Goal: Transaction & Acquisition: Purchase product/service

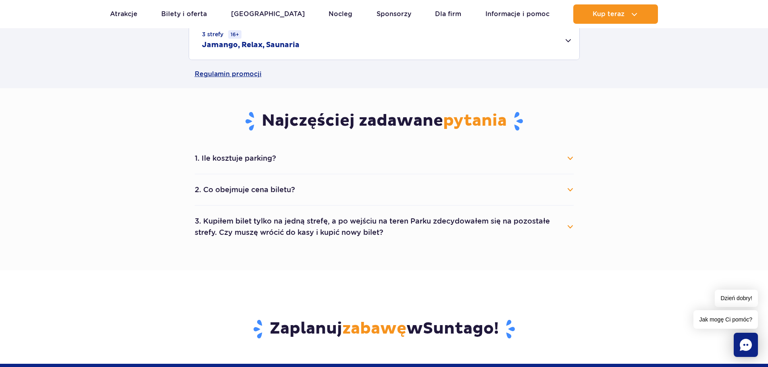
scroll to position [417, 0]
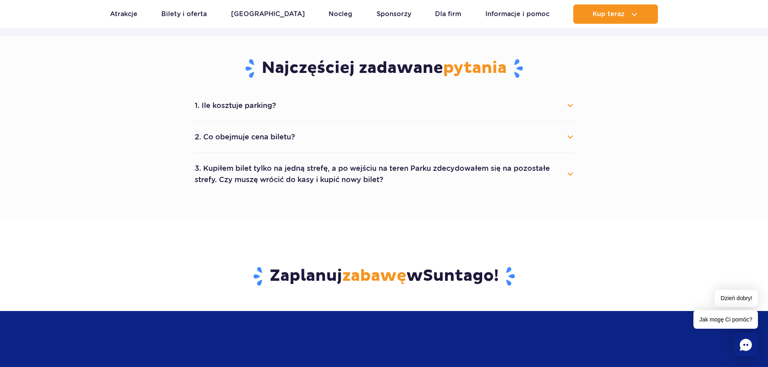
click at [568, 106] on button "1. Ile kosztuje parking?" at bounding box center [384, 106] width 379 height 18
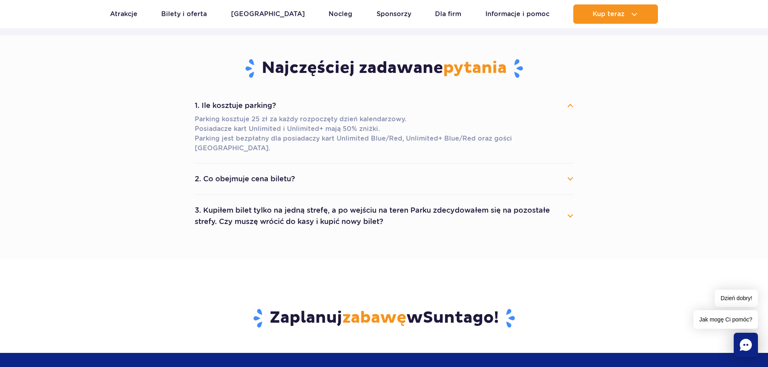
click at [566, 170] on button "2. Co obejmuje cena biletu?" at bounding box center [384, 179] width 379 height 18
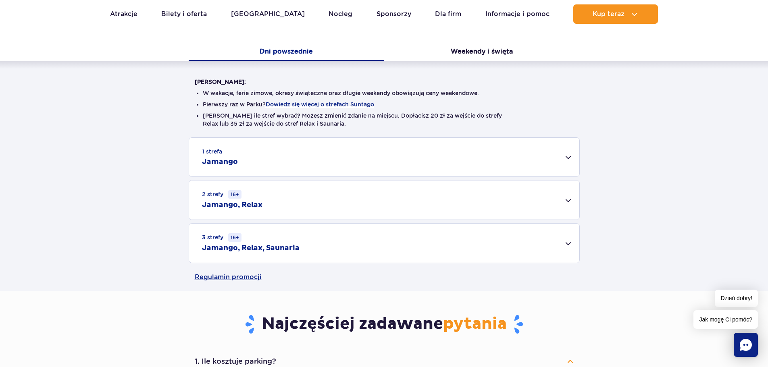
scroll to position [170, 0]
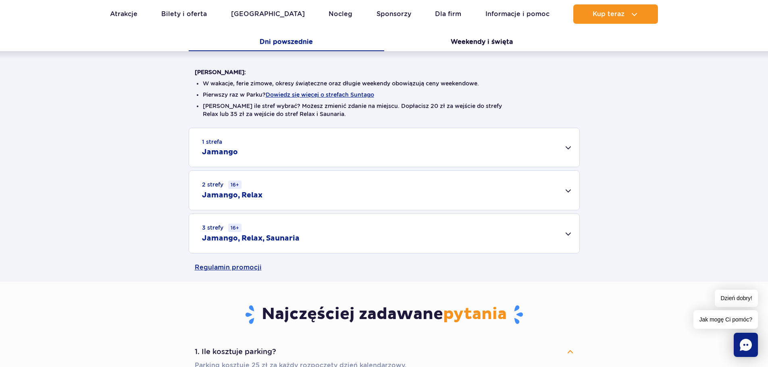
click at [537, 230] on div "3 strefy 16+ Jamango, Relax, Saunaria" at bounding box center [384, 233] width 390 height 39
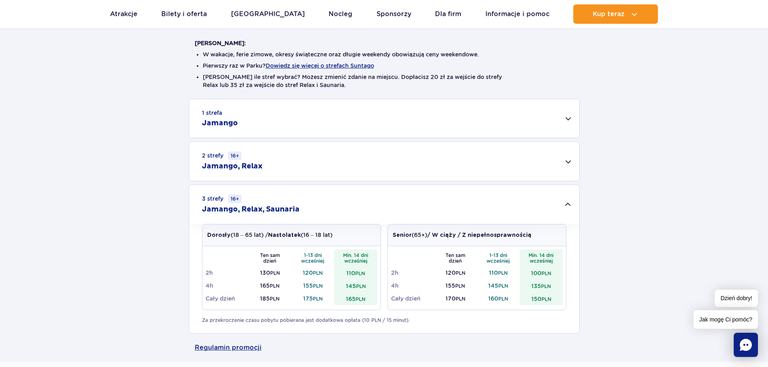
scroll to position [210, 0]
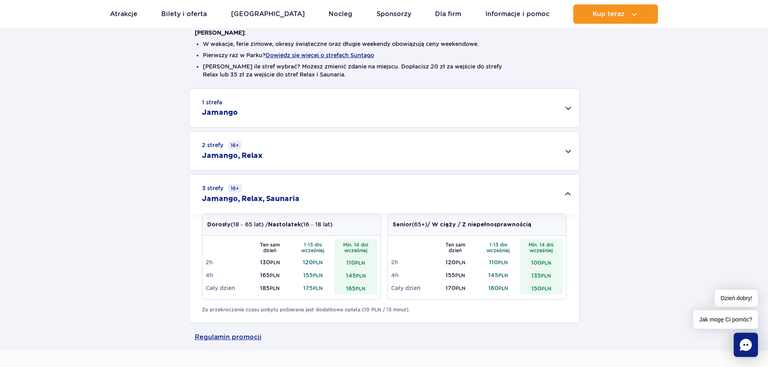
click at [569, 154] on div "2 strefy 16+ Jamango, Relax" at bounding box center [384, 150] width 390 height 39
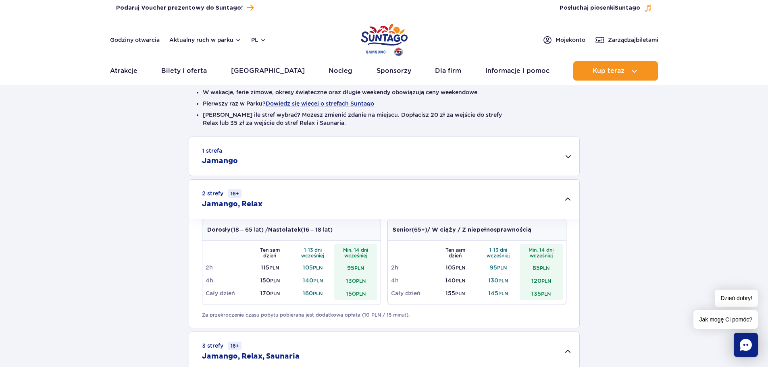
scroll to position [0, 0]
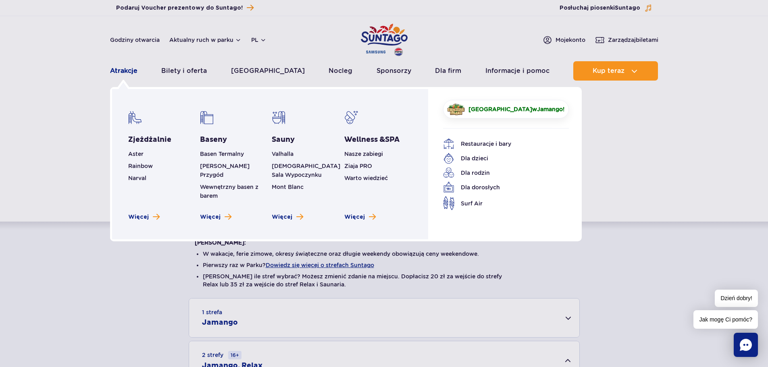
click at [132, 71] on link "Atrakcje" at bounding box center [123, 70] width 27 height 19
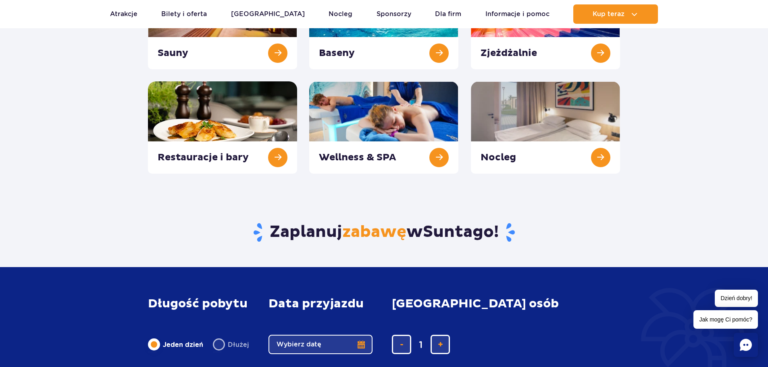
scroll to position [176, 0]
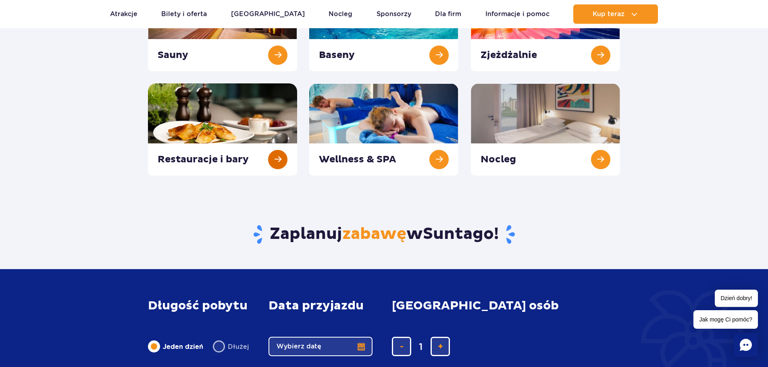
click at [269, 160] on link at bounding box center [222, 129] width 149 height 92
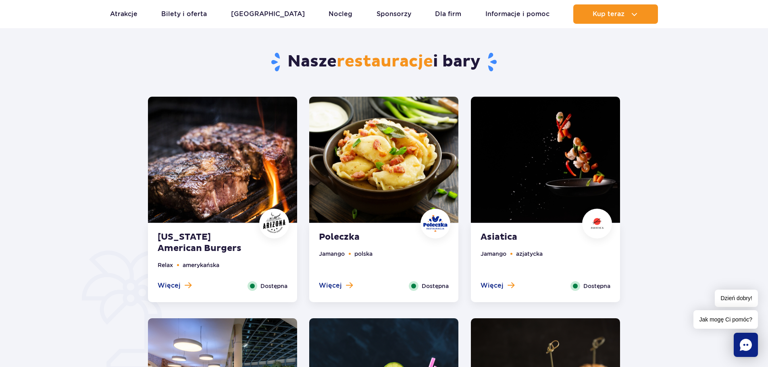
scroll to position [367, 0]
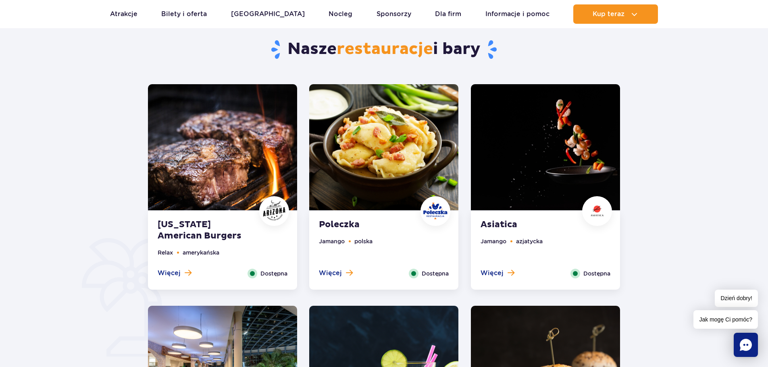
click at [388, 180] on img at bounding box center [383, 147] width 149 height 126
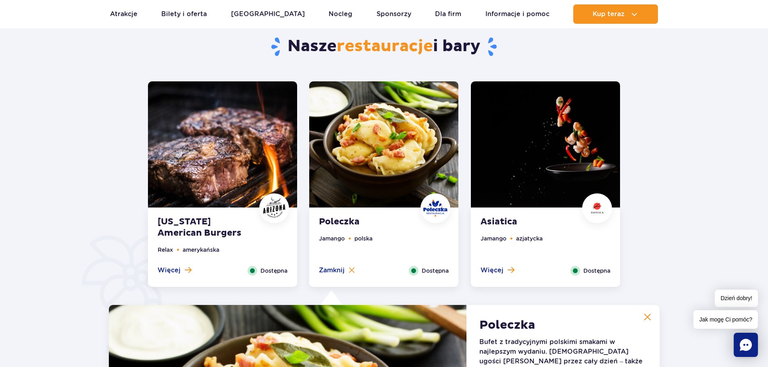
scroll to position [163, 0]
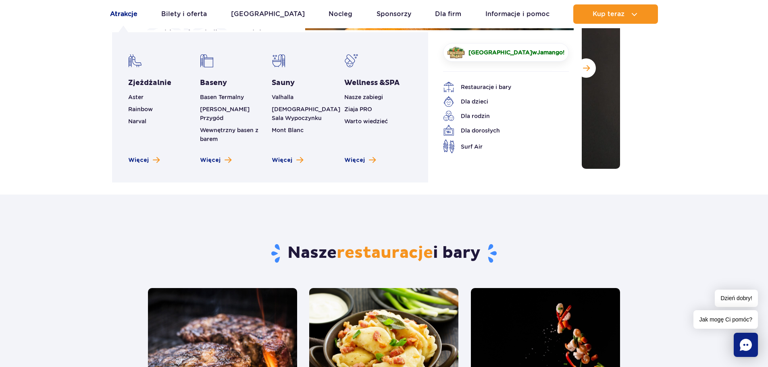
click at [117, 11] on link "Atrakcje" at bounding box center [123, 13] width 27 height 19
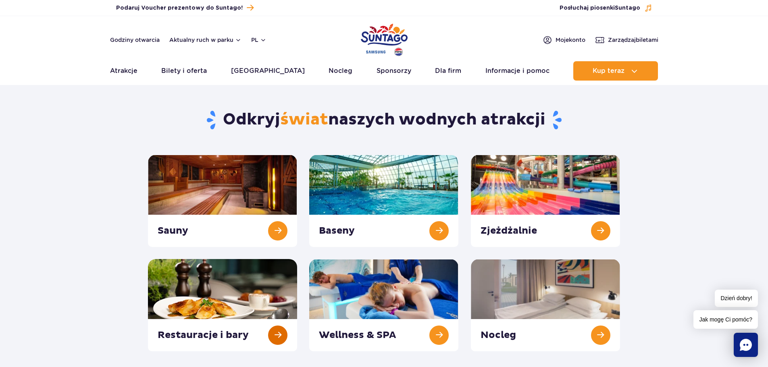
click at [186, 310] on link at bounding box center [222, 305] width 149 height 92
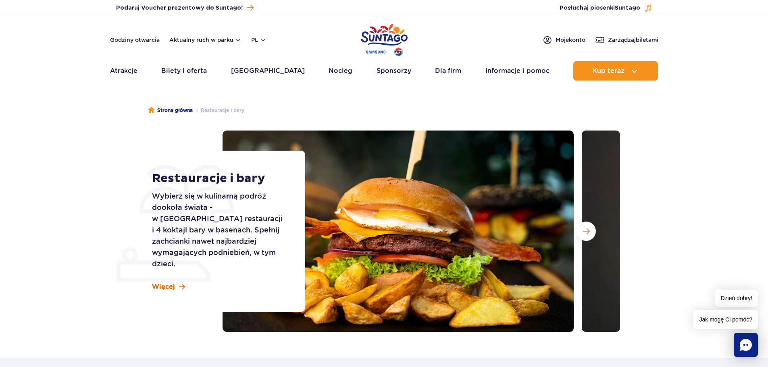
click at [170, 283] on span "Więcej" at bounding box center [163, 287] width 23 height 9
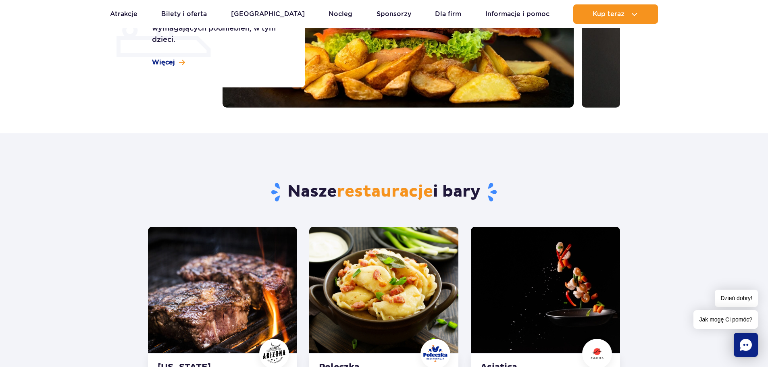
scroll to position [192, 0]
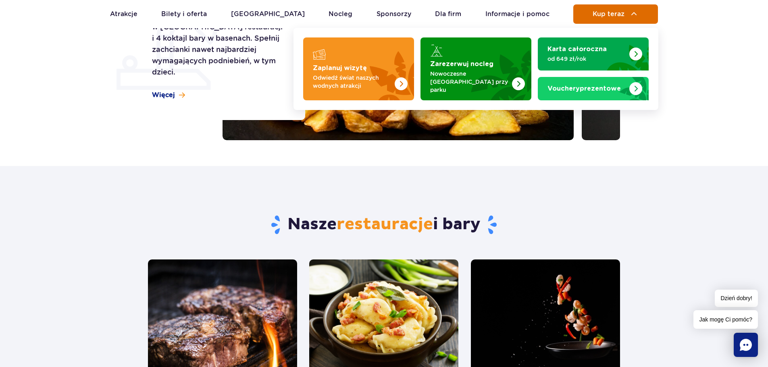
click at [623, 10] on button "Kup teraz" at bounding box center [615, 13] width 85 height 19
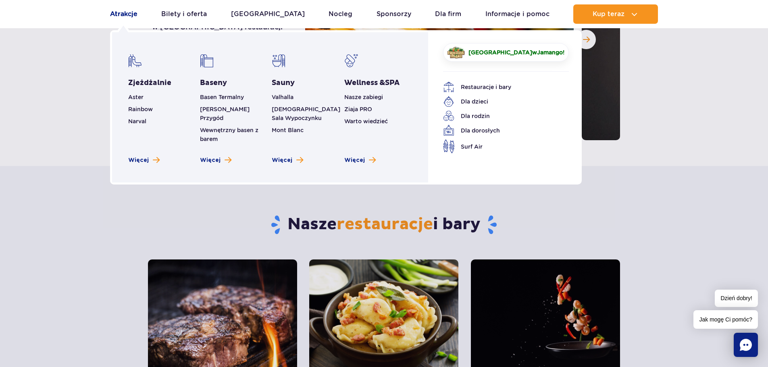
click at [133, 11] on link "Atrakcje" at bounding box center [123, 13] width 27 height 19
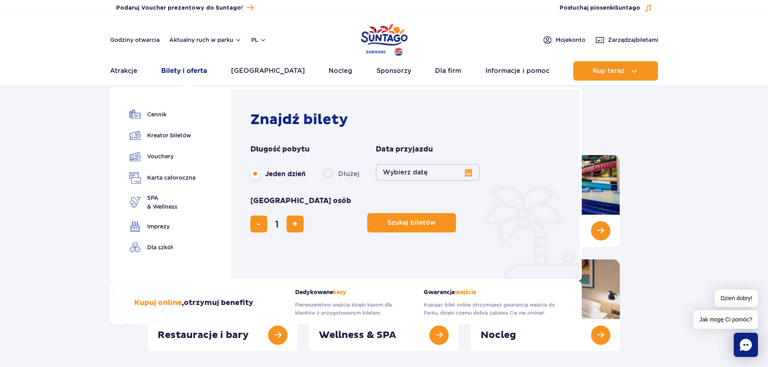
click at [177, 74] on link "Bilety i oferta" at bounding box center [184, 70] width 46 height 19
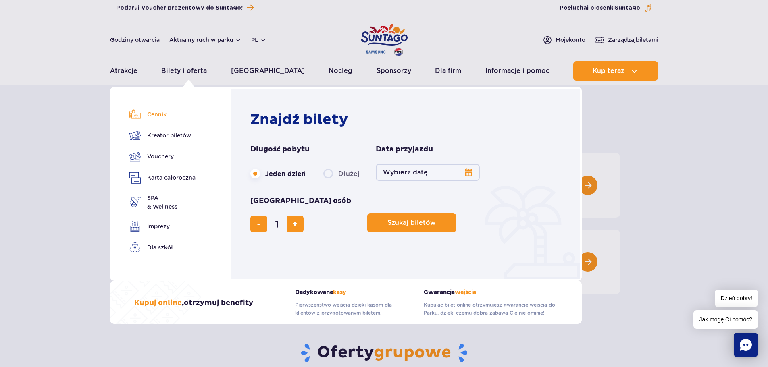
click at [163, 115] on link "Cennik" at bounding box center [162, 114] width 66 height 11
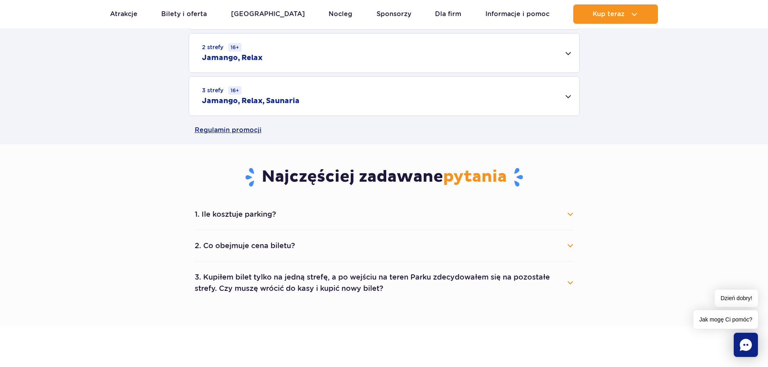
scroll to position [319, 0]
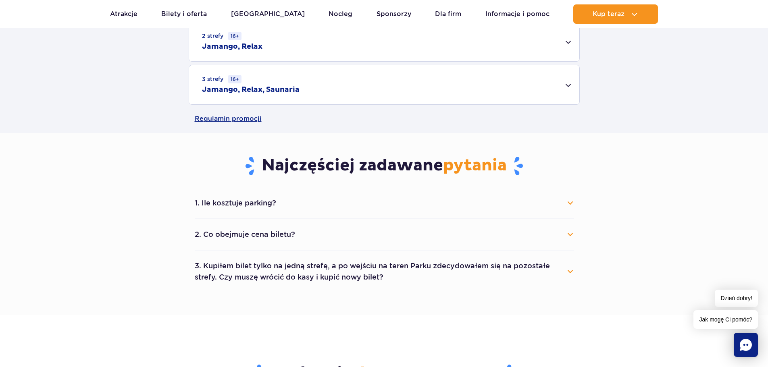
click at [451, 264] on button "3. Kupiłem bilet tylko na jedną strefę, a po wejściu na teren Parku zdecydowałe…" at bounding box center [384, 271] width 379 height 29
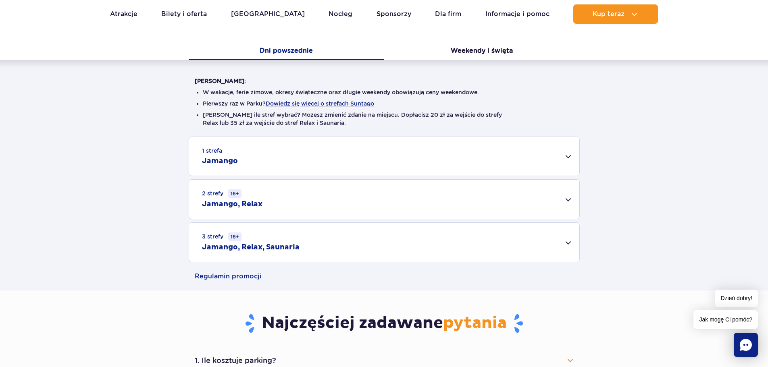
scroll to position [0, 0]
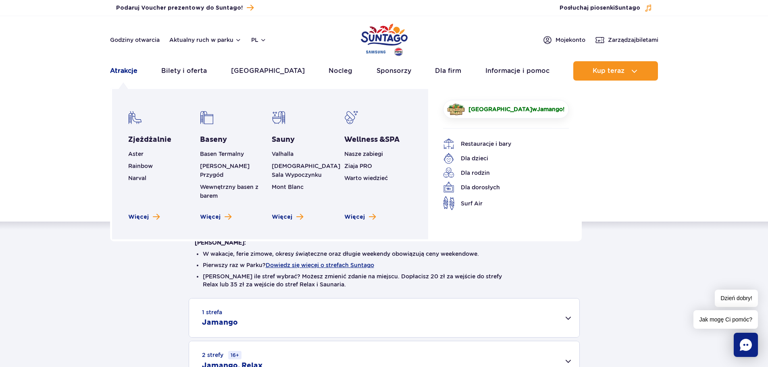
click at [130, 75] on link "Atrakcje" at bounding box center [123, 70] width 27 height 19
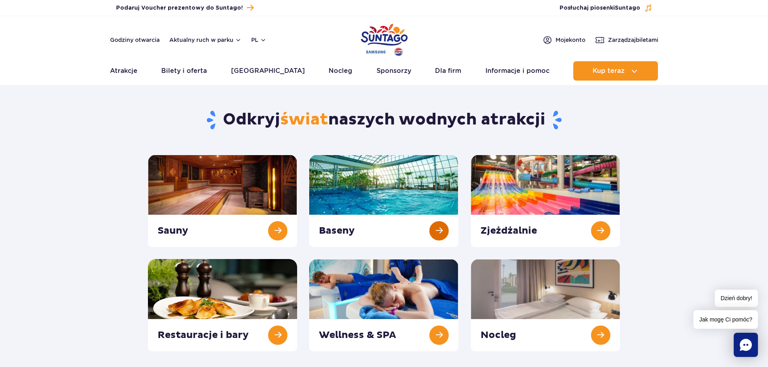
click at [352, 176] on link at bounding box center [383, 201] width 149 height 92
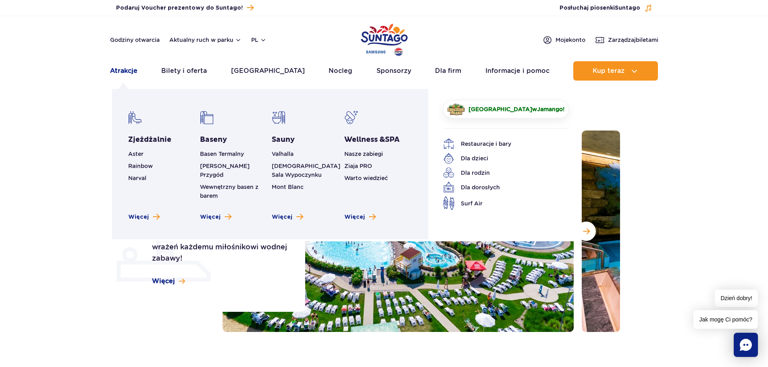
click at [129, 73] on link "Atrakcje" at bounding box center [123, 70] width 27 height 19
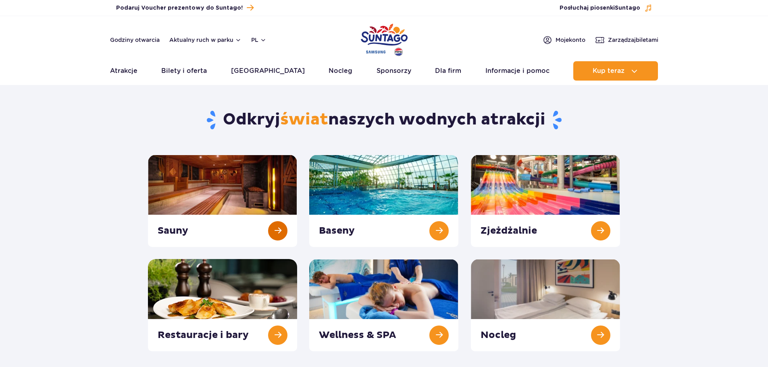
click at [246, 201] on link at bounding box center [222, 201] width 149 height 92
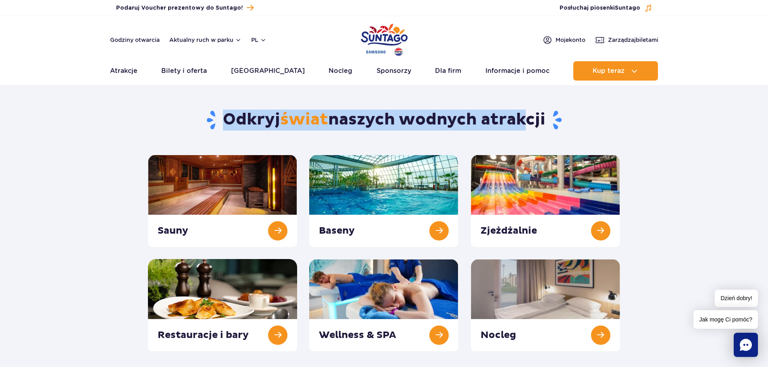
drag, startPoint x: 225, startPoint y: 118, endPoint x: 524, endPoint y: 115, distance: 298.3
click at [524, 115] on h1 "Odkryj świat naszych wodnych atrakcji" at bounding box center [384, 120] width 472 height 21
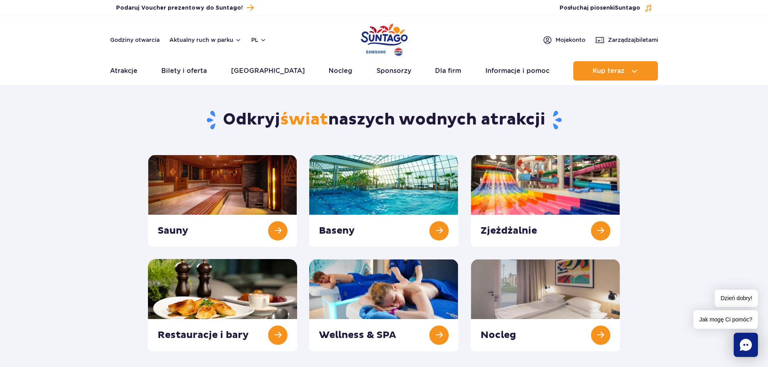
click at [445, 93] on div "Odkryj świat naszych wodnych atrakcji Sauny Baseny Zjeżdżalnie" at bounding box center [384, 220] width 484 height 261
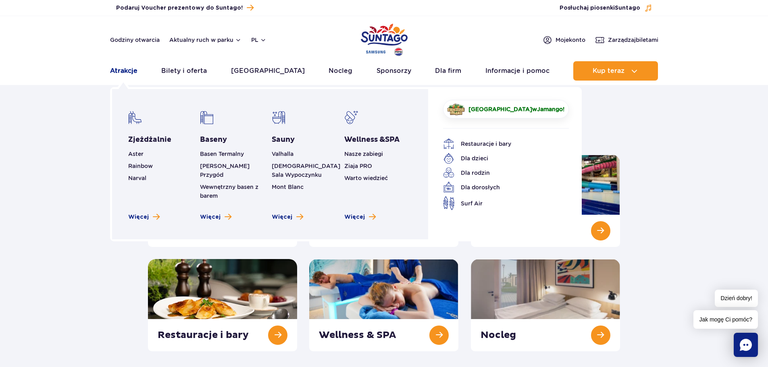
click at [129, 75] on link "Atrakcje" at bounding box center [123, 70] width 27 height 19
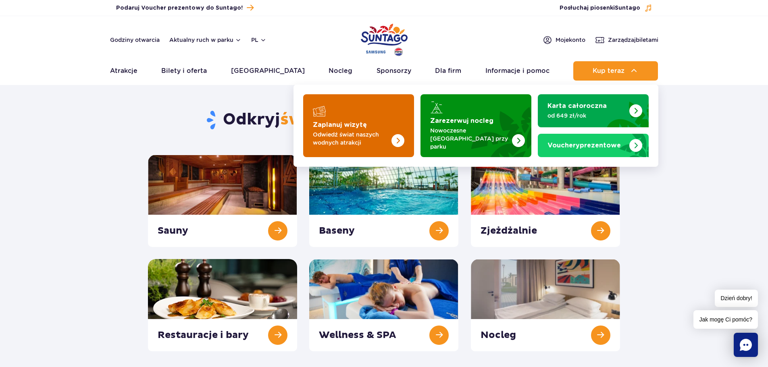
click at [384, 139] on p "Odwiedź świat naszych wodnych atrakcji" at bounding box center [352, 139] width 79 height 16
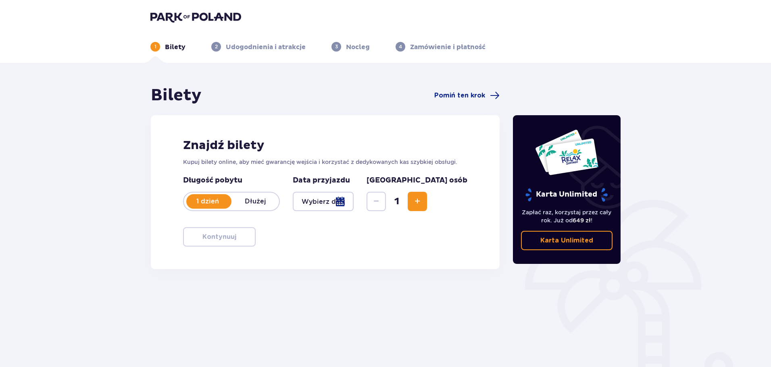
click at [353, 200] on div at bounding box center [323, 201] width 61 height 19
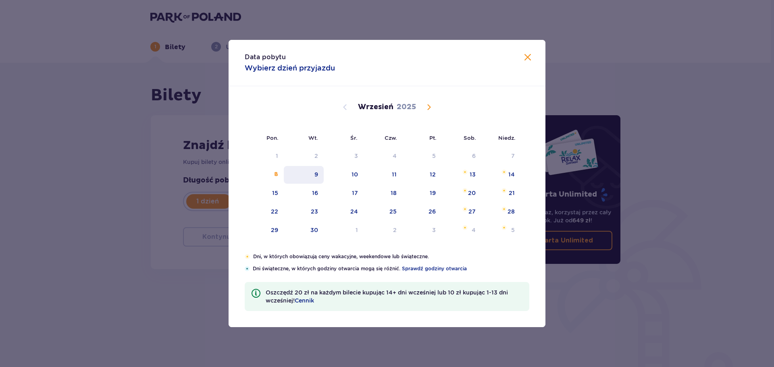
click at [318, 174] on div "9" at bounding box center [316, 174] width 4 height 8
type input "09.09.25"
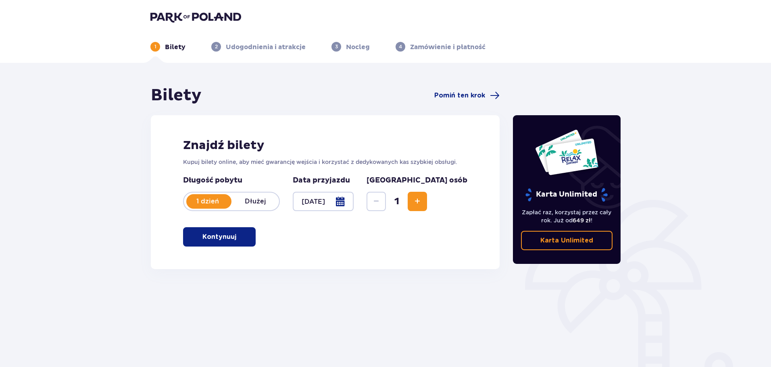
click at [427, 195] on button "Increase" at bounding box center [417, 201] width 19 height 19
click at [234, 233] on span "button" at bounding box center [238, 237] width 10 height 10
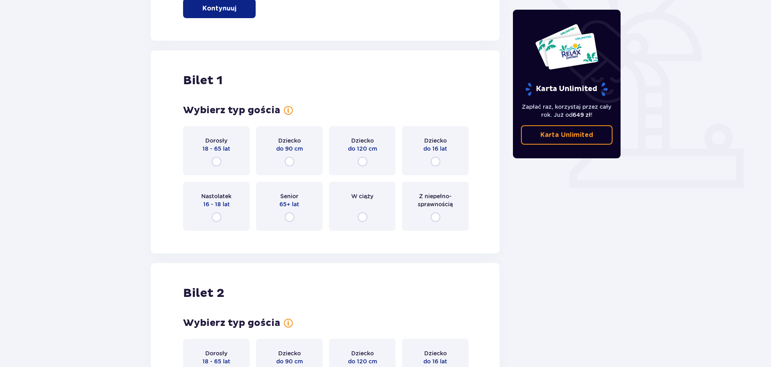
scroll to position [269, 0]
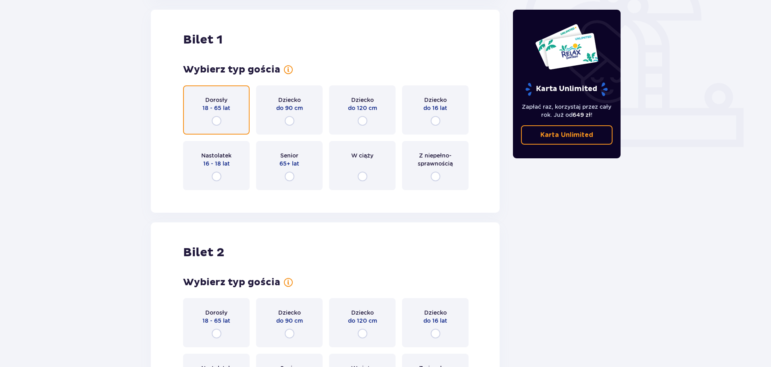
click at [219, 122] on input "radio" at bounding box center [217, 121] width 10 height 10
radio input "true"
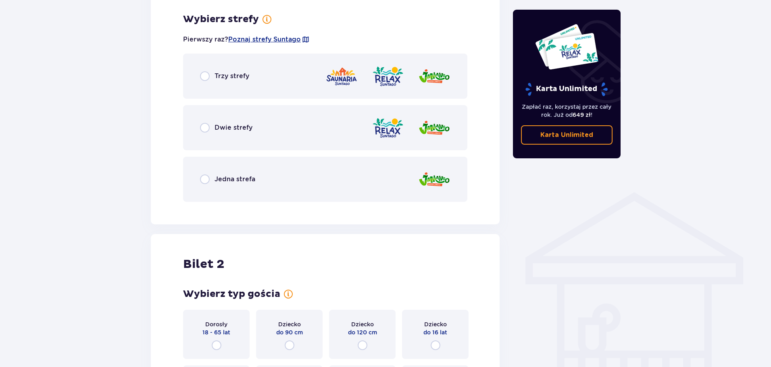
scroll to position [466, 0]
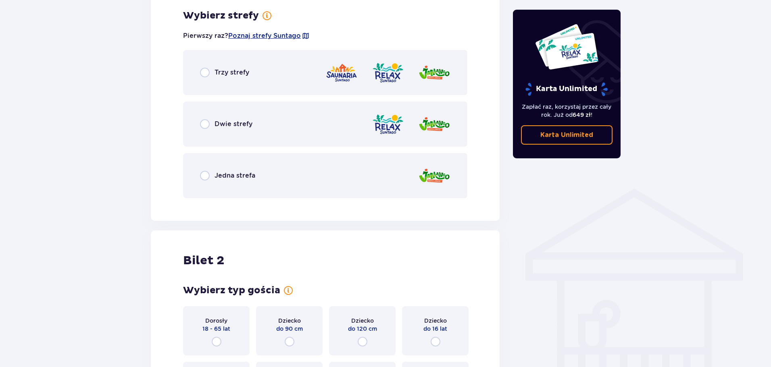
click at [245, 70] on p "Trzy strefy" at bounding box center [231, 72] width 35 height 9
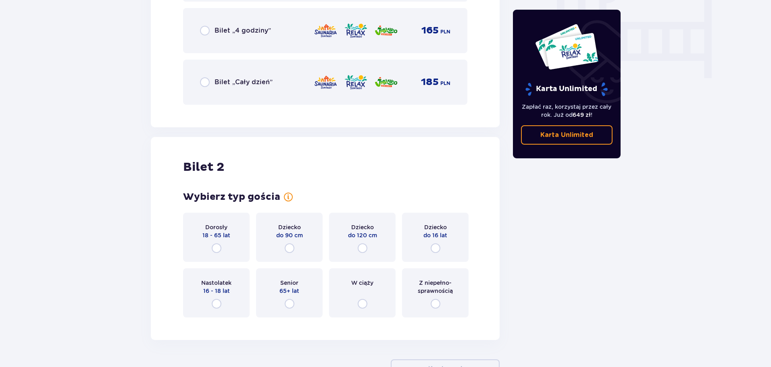
scroll to position [851, 0]
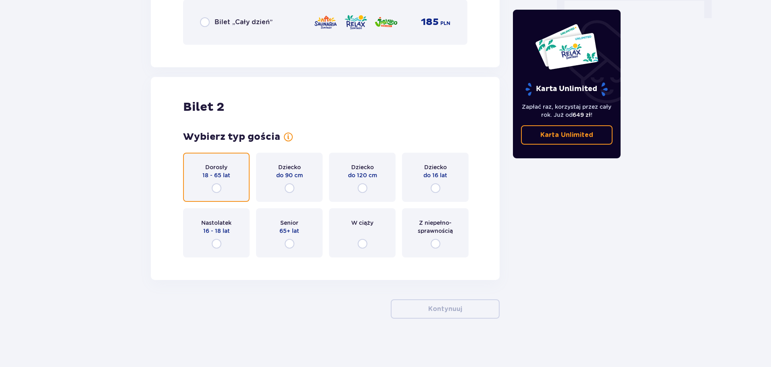
click at [216, 186] on input "radio" at bounding box center [217, 188] width 10 height 10
radio input "true"
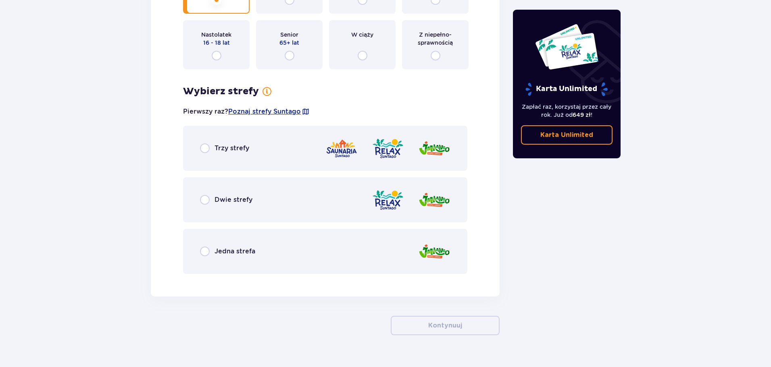
scroll to position [1056, 0]
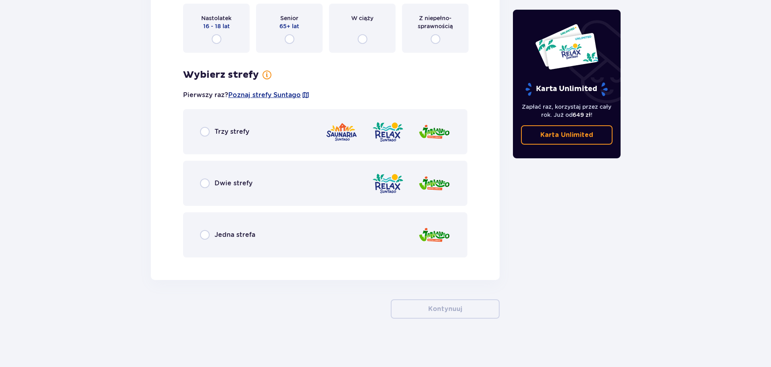
click at [275, 134] on div "Trzy strefy" at bounding box center [325, 131] width 284 height 45
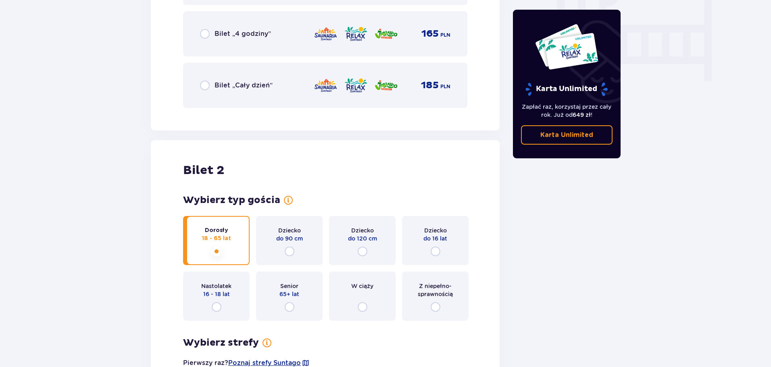
scroll to position [734, 0]
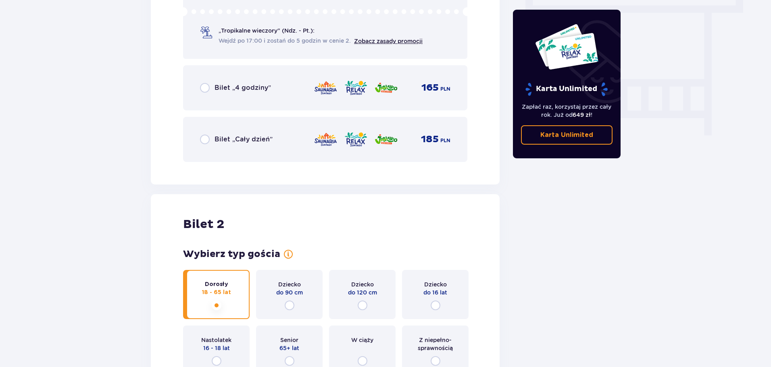
click at [238, 139] on p "Bilet „Cały dzień”" at bounding box center [243, 139] width 58 height 9
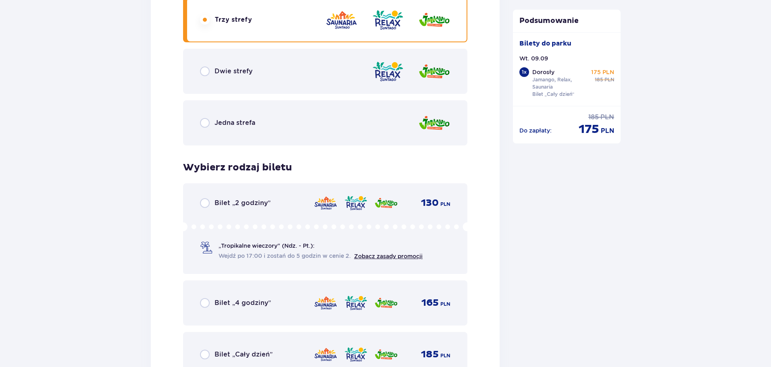
scroll to position [1288, 0]
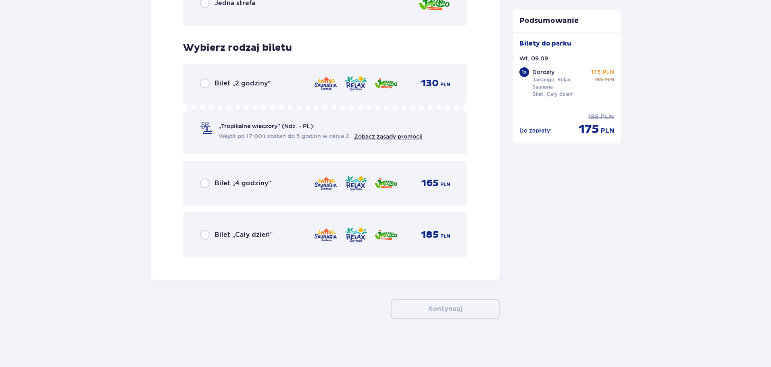
click at [231, 238] on p "Bilet „Cały dzień”" at bounding box center [243, 235] width 58 height 9
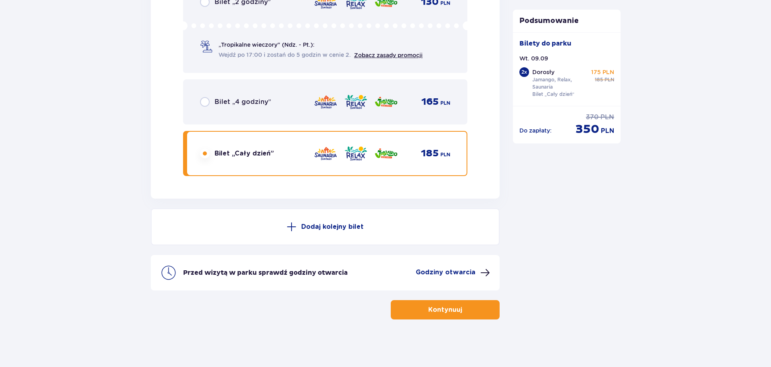
scroll to position [1370, 0]
click at [442, 310] on p "Kontynuuj" at bounding box center [445, 309] width 34 height 9
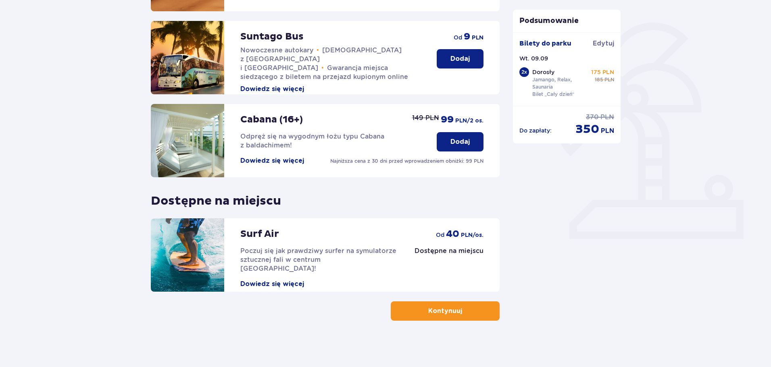
scroll to position [179, 0]
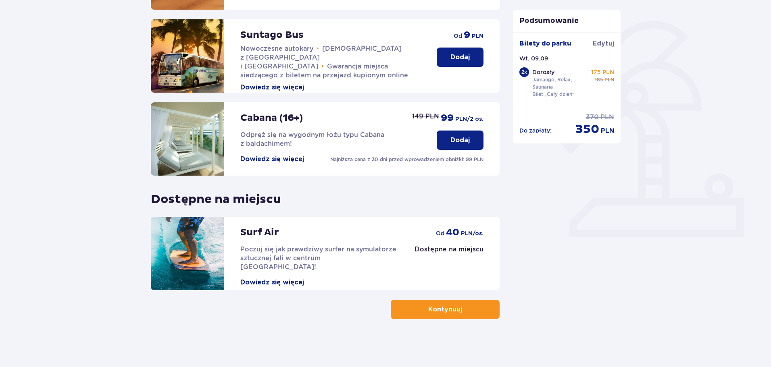
click at [481, 315] on button "Kontynuuj" at bounding box center [445, 309] width 109 height 19
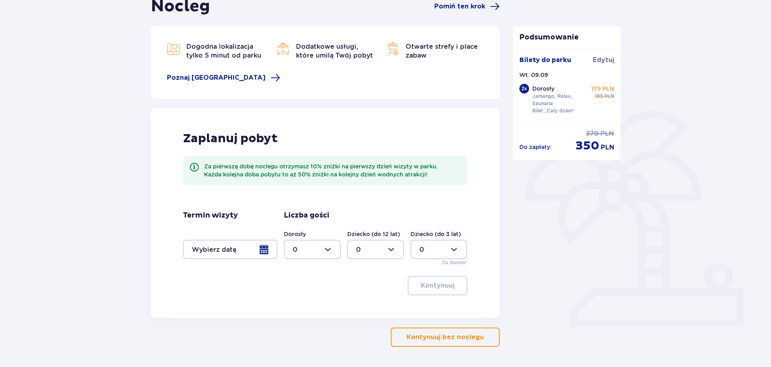
scroll to position [117, 0]
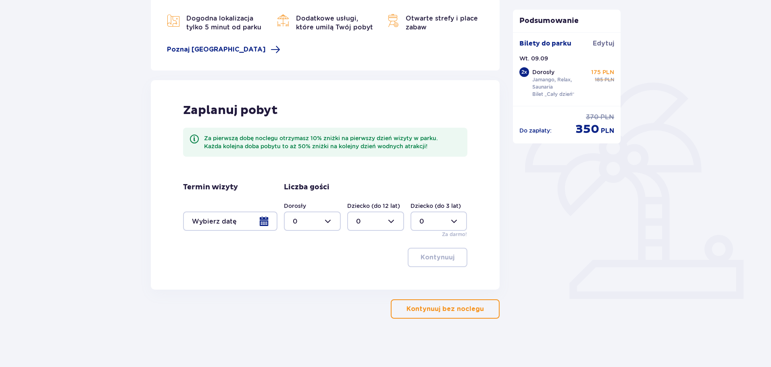
click at [458, 303] on button "Kontynuuj bez noclegu" at bounding box center [445, 308] width 109 height 19
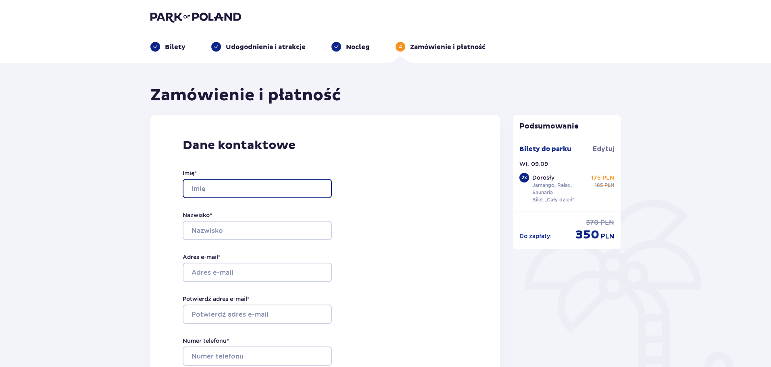
click at [258, 191] on input "Imię *" at bounding box center [257, 188] width 149 height 19
type input "Natalia"
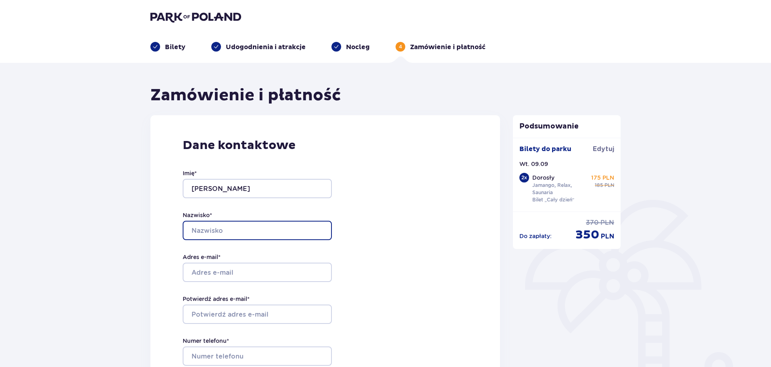
type input "Gaj"
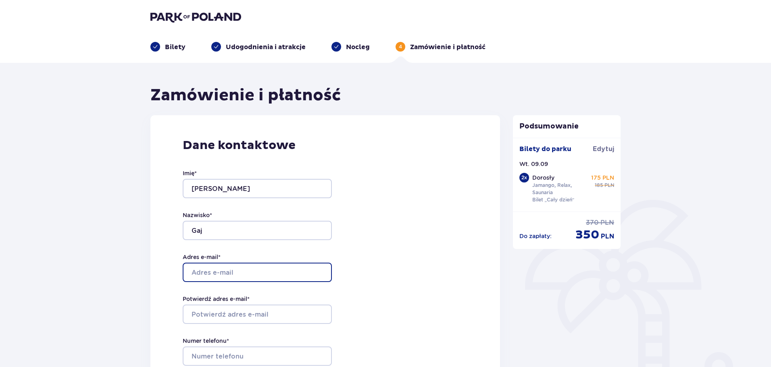
type input "[EMAIL_ADDRESS][DOMAIN_NAME]"
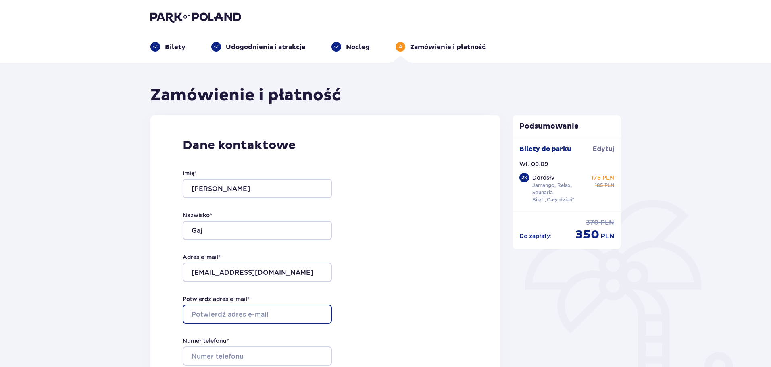
type input "[EMAIL_ADDRESS][DOMAIN_NAME]"
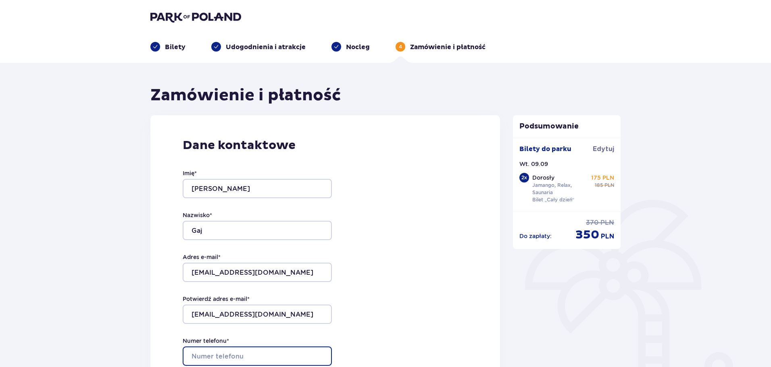
type input "666613108"
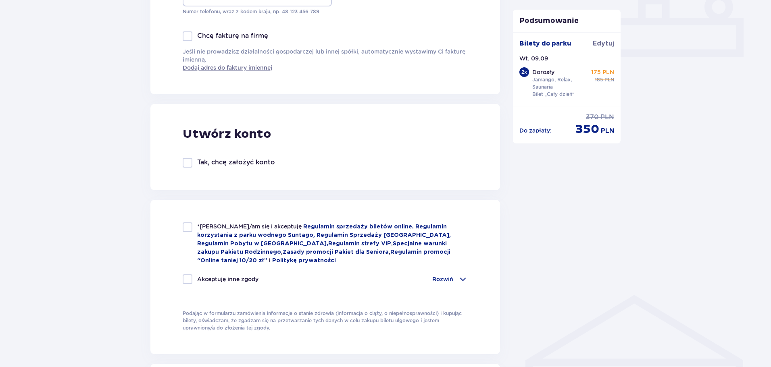
scroll to position [362, 0]
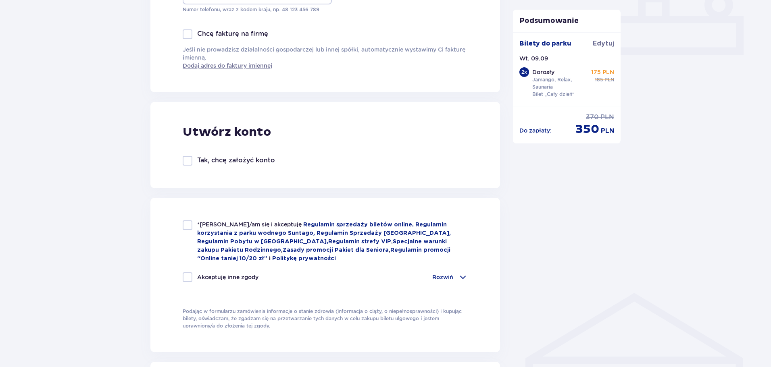
click at [188, 228] on div at bounding box center [188, 225] width 10 height 10
checkbox input "true"
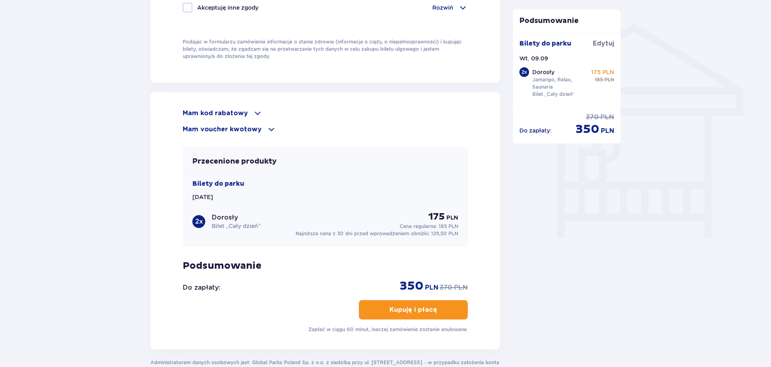
scroll to position [630, 0]
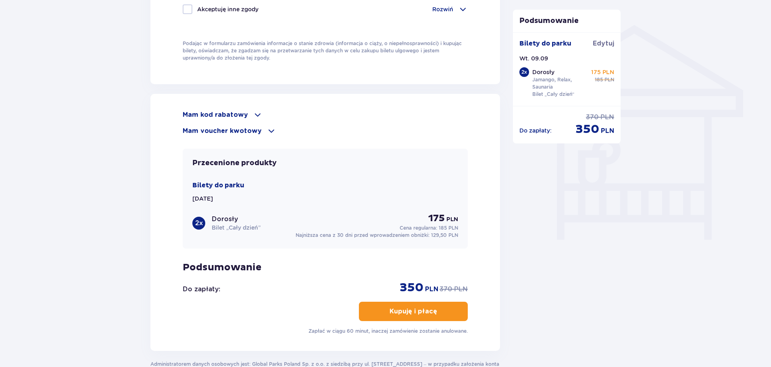
click at [401, 319] on button "Kupuję i płacę" at bounding box center [413, 311] width 109 height 19
